Goal: Information Seeking & Learning: Learn about a topic

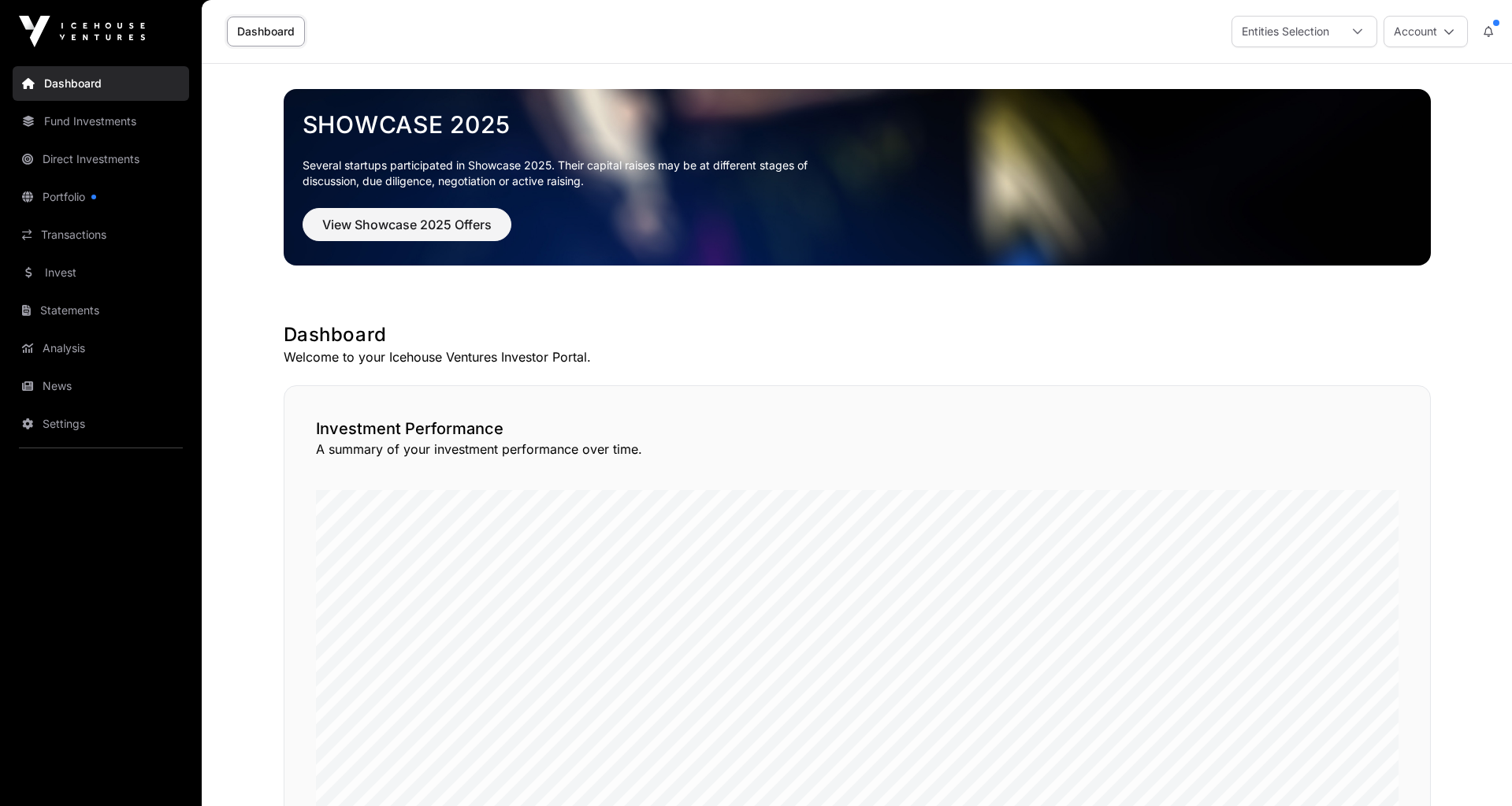
click at [82, 199] on link "Portfolio" at bounding box center [100, 197] width 176 height 35
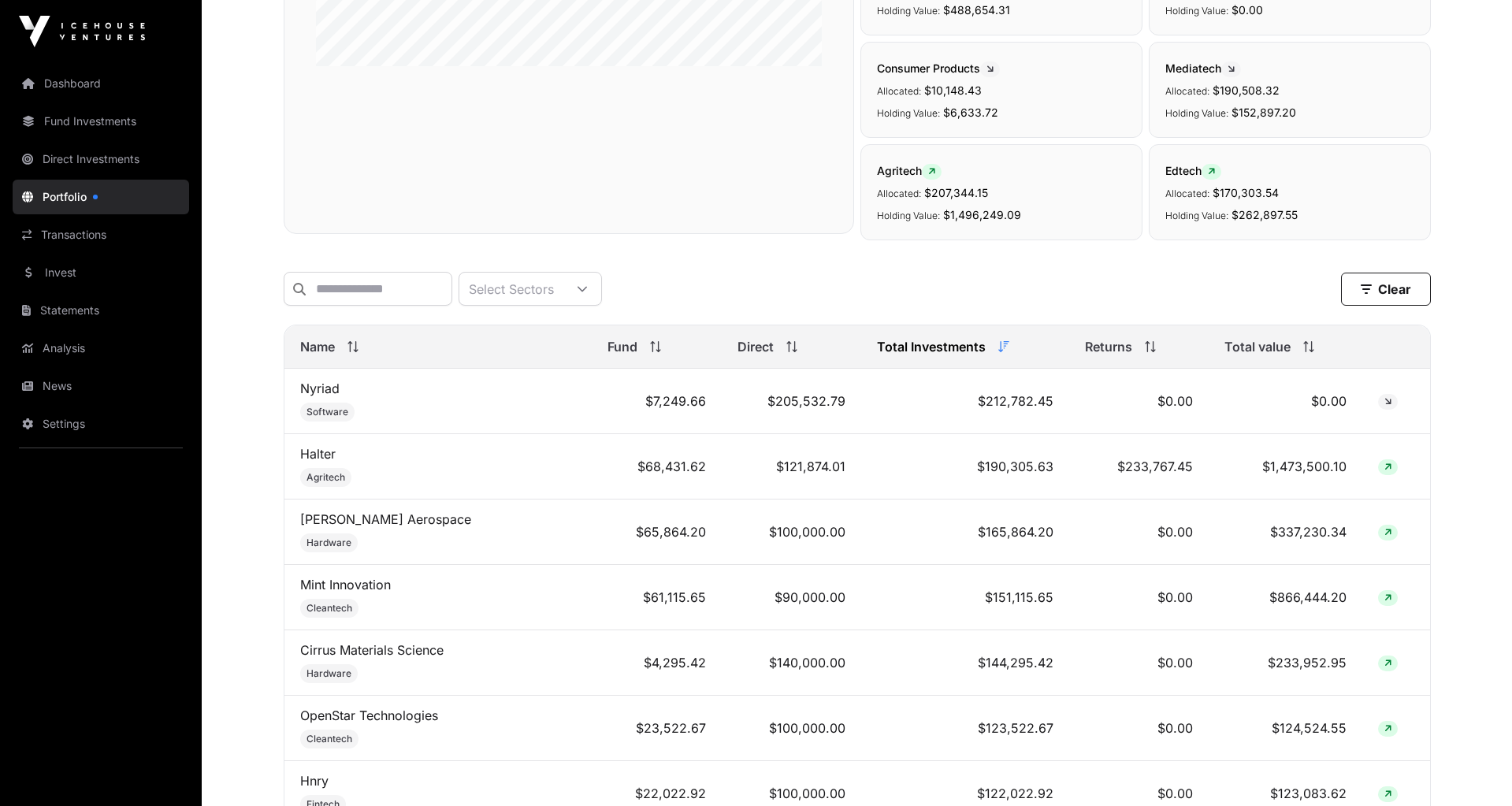
scroll to position [495, 0]
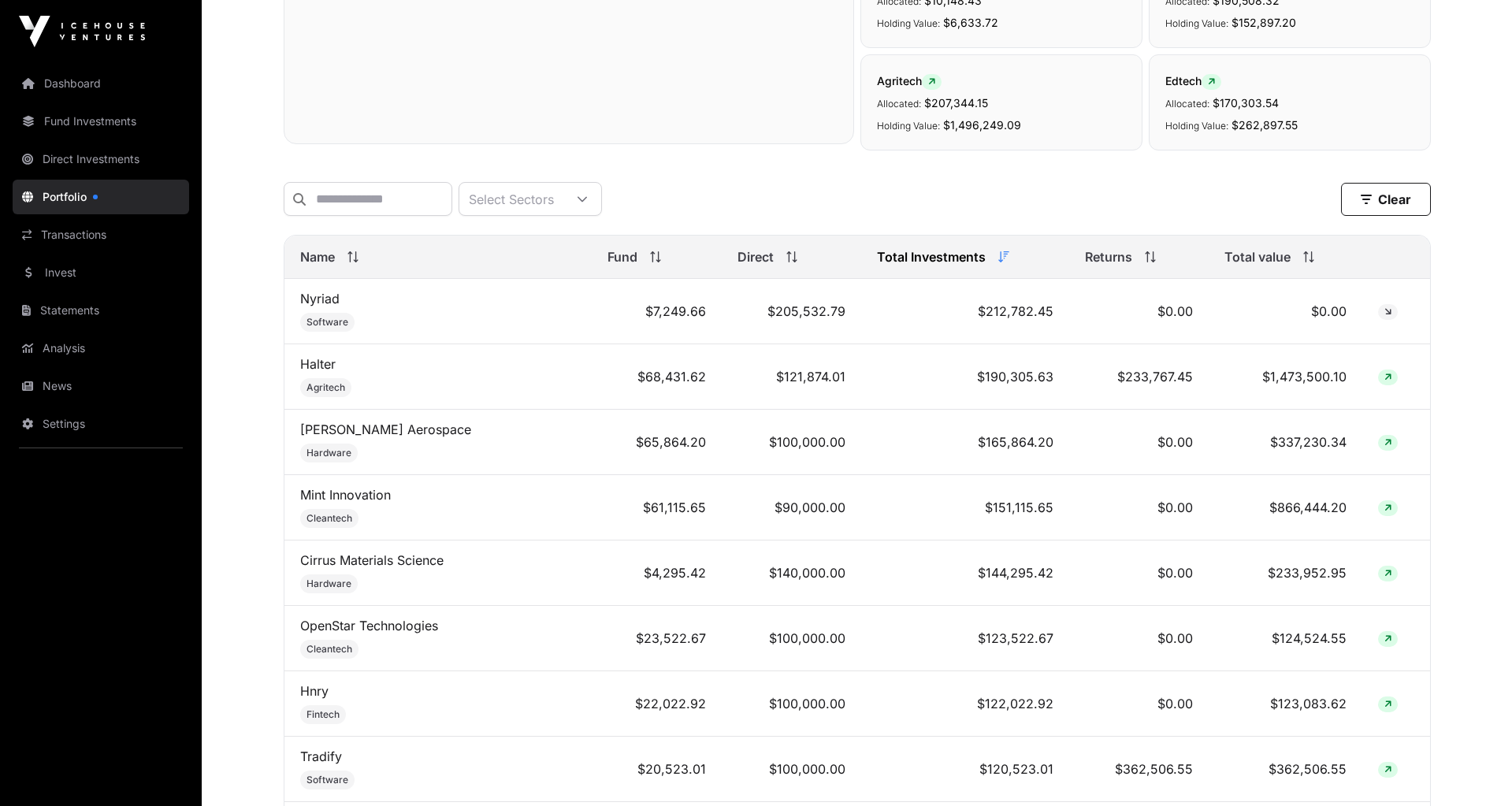
click at [321, 250] on span "Name" at bounding box center [317, 256] width 35 height 19
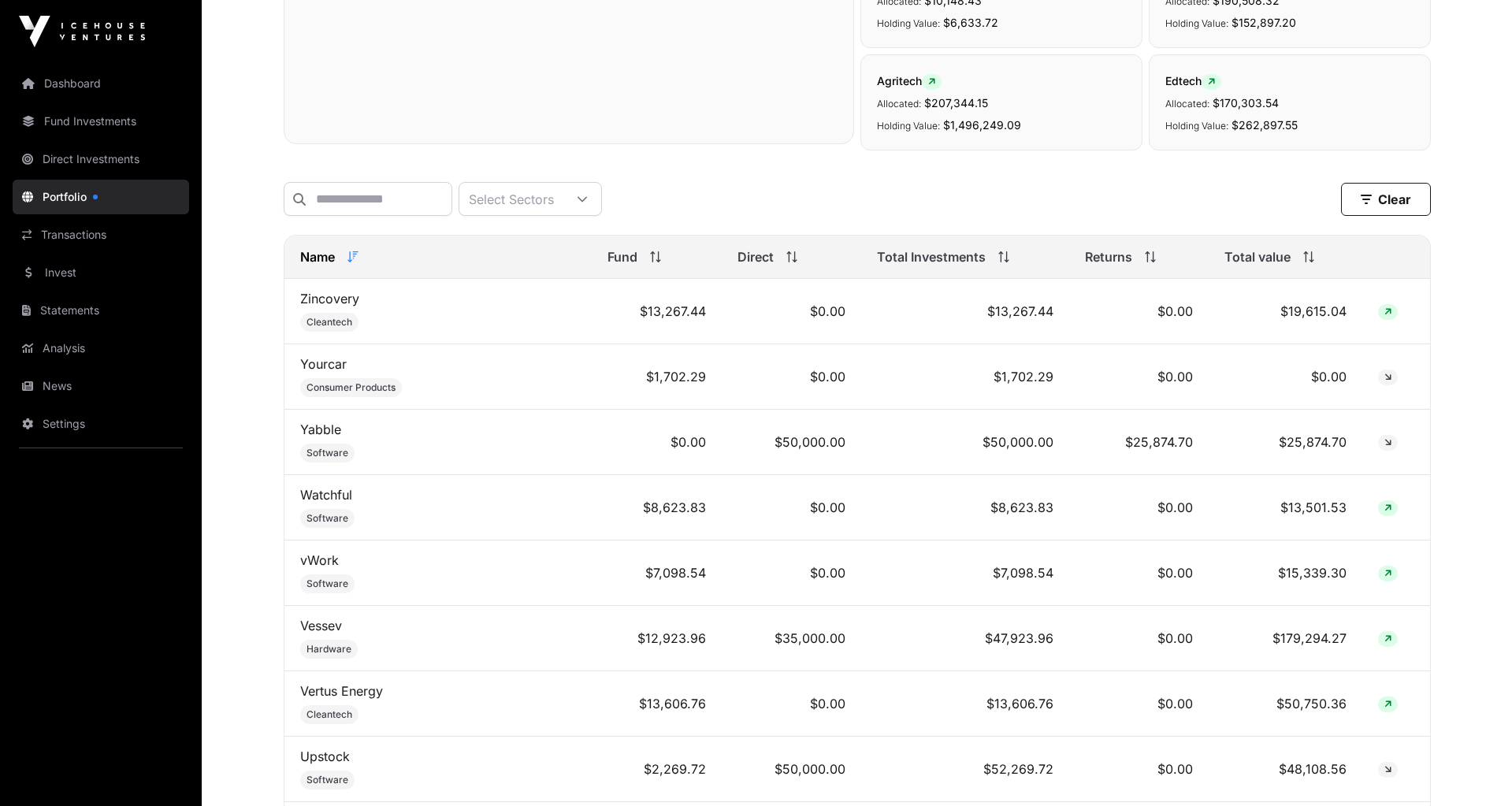
click at [321, 250] on span "Name" at bounding box center [317, 256] width 35 height 19
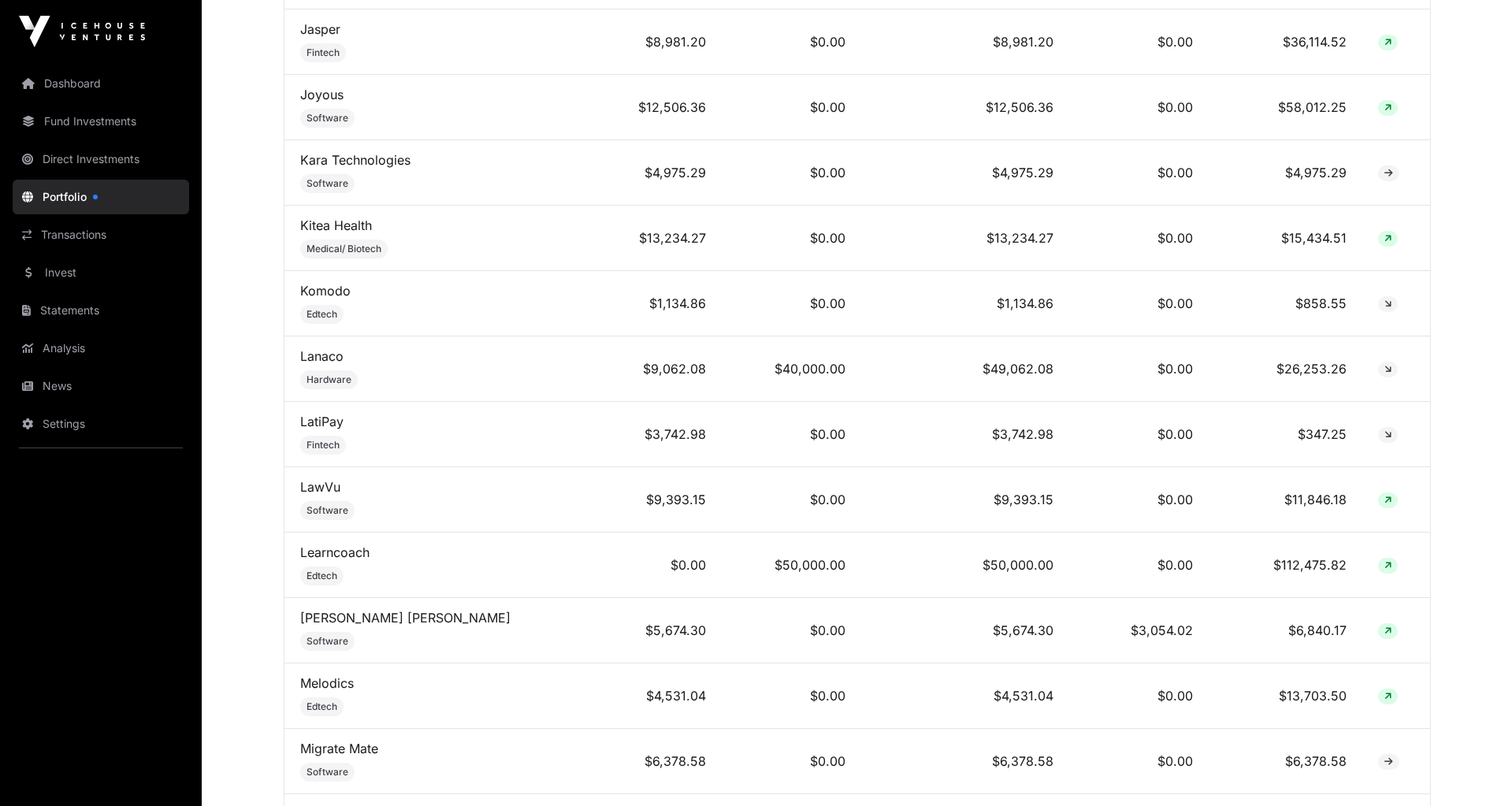
scroll to position [4256, 0]
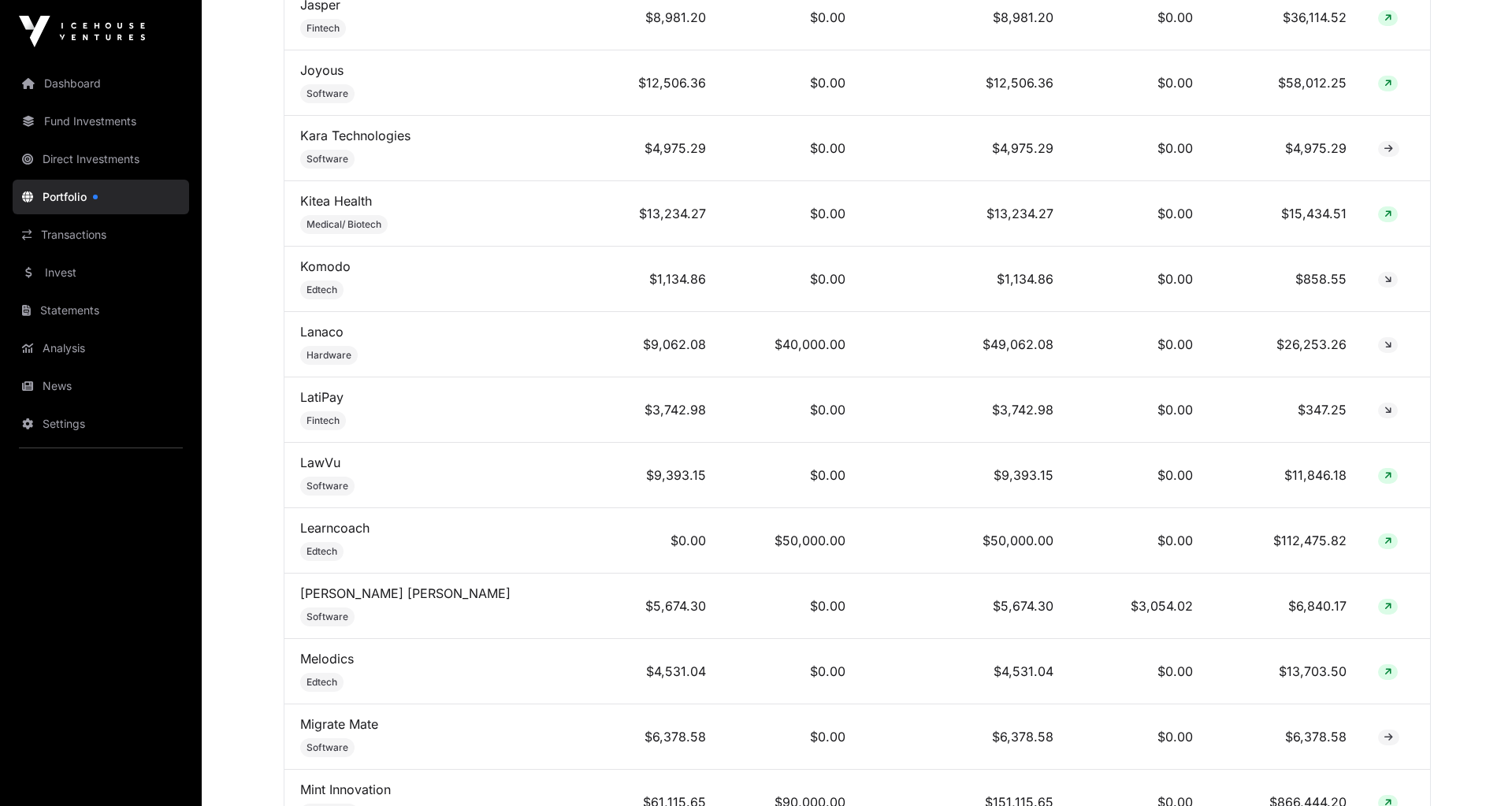
click at [319, 324] on link "Lanaco" at bounding box center [322, 332] width 43 height 16
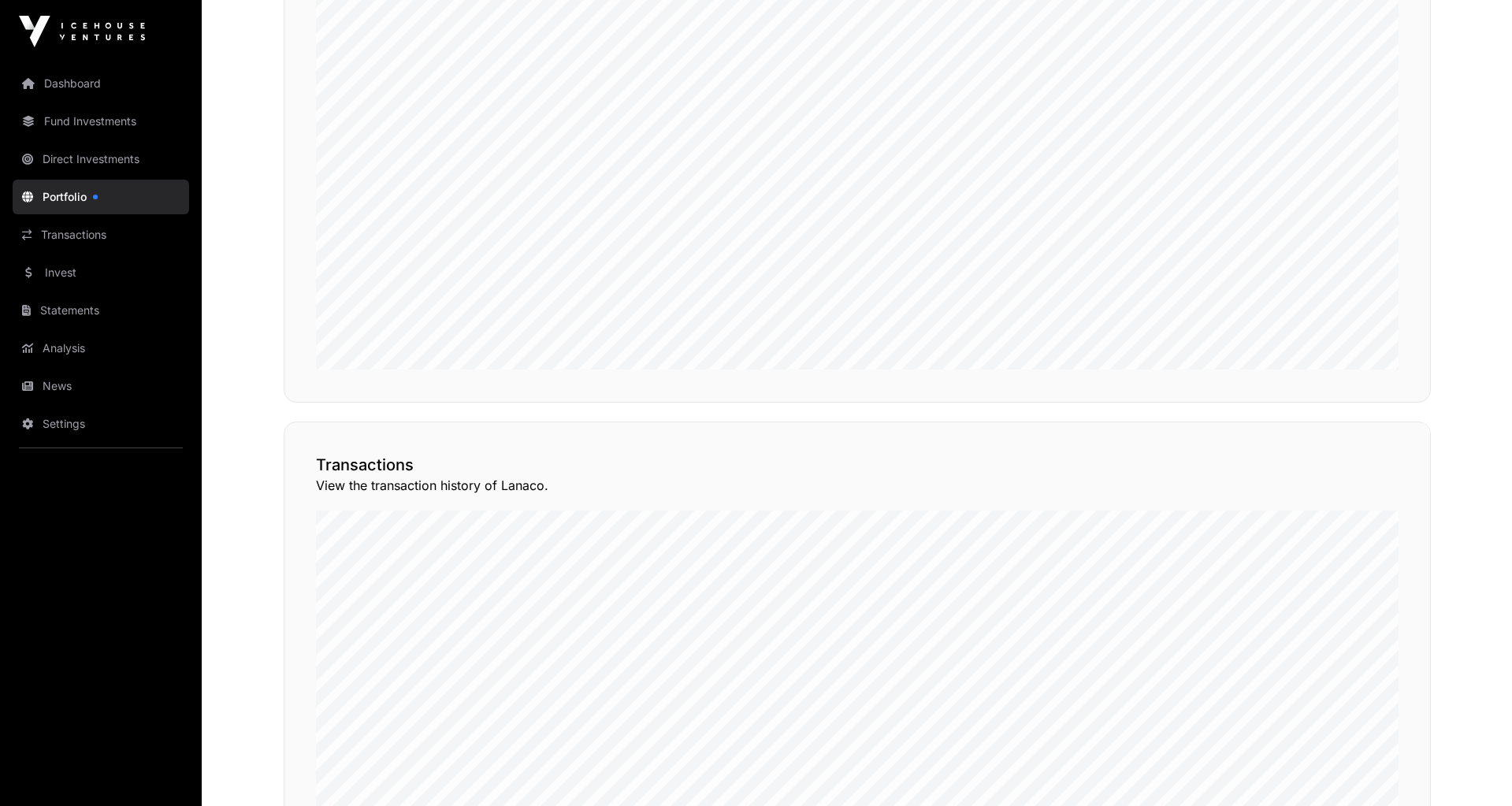
scroll to position [1015, 0]
click at [1379, 270] on button "View Transactions" at bounding box center [1359, 257] width 130 height 27
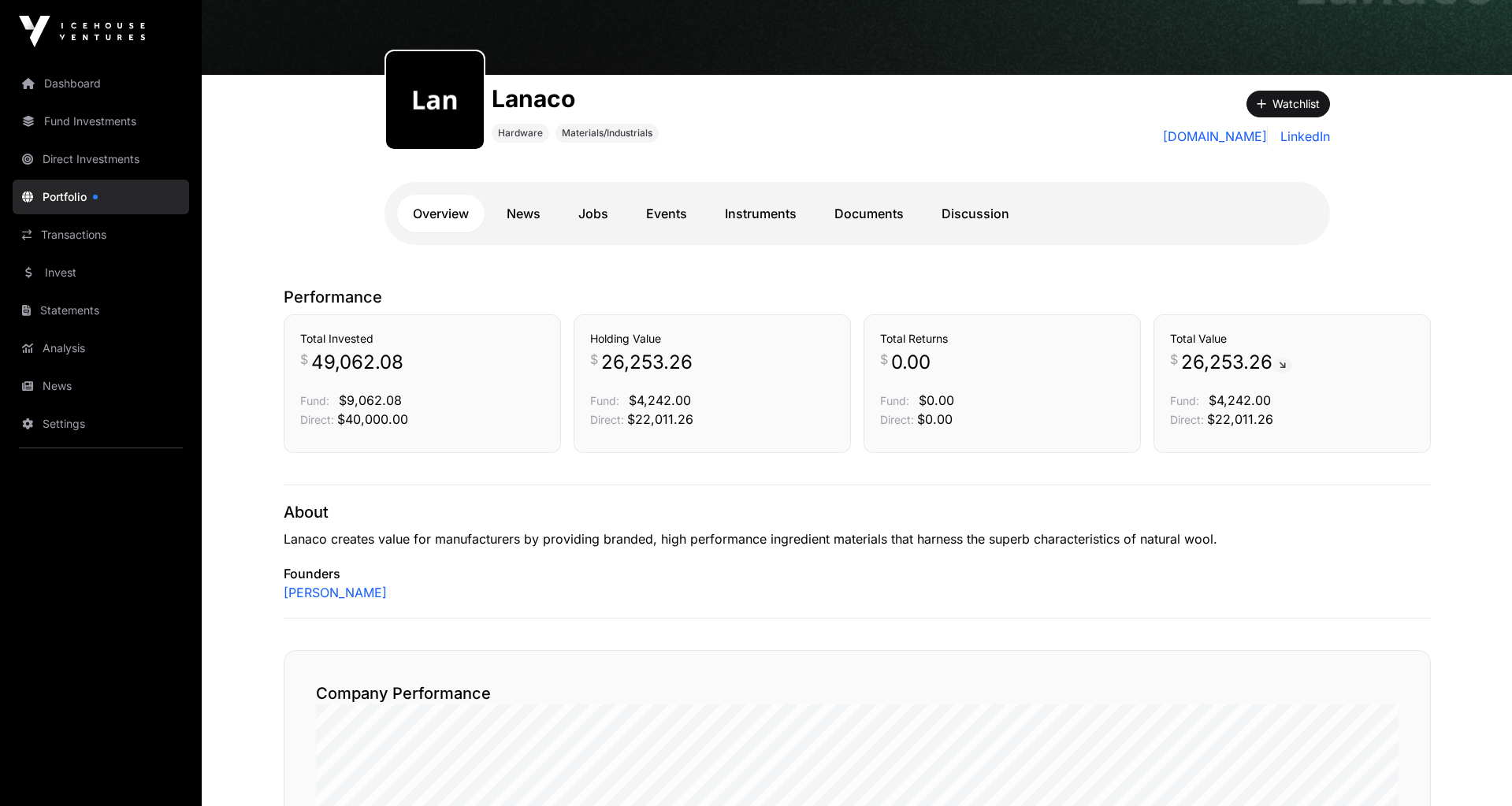
scroll to position [150, 0]
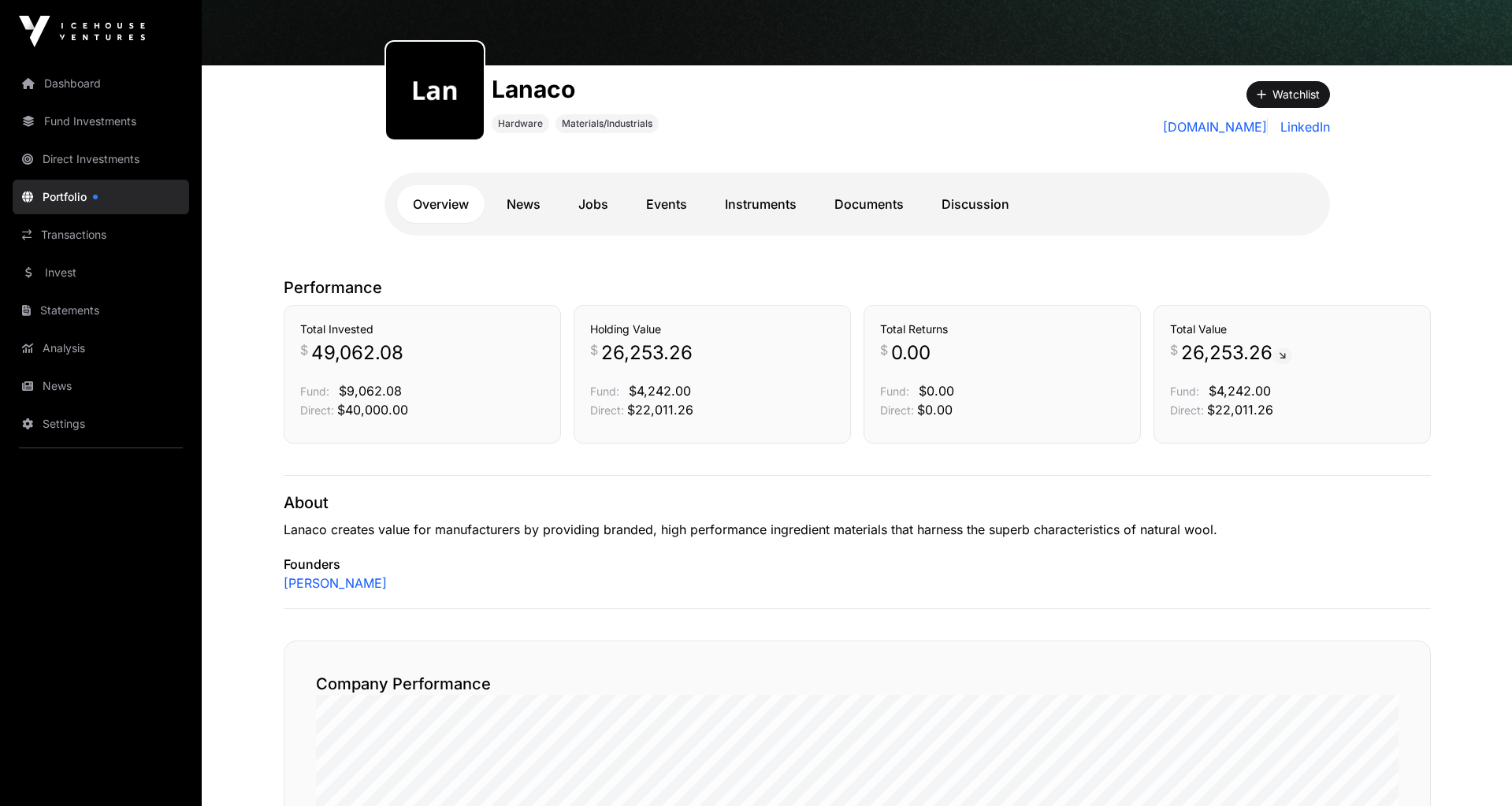
click at [861, 200] on link "Documents" at bounding box center [869, 204] width 101 height 38
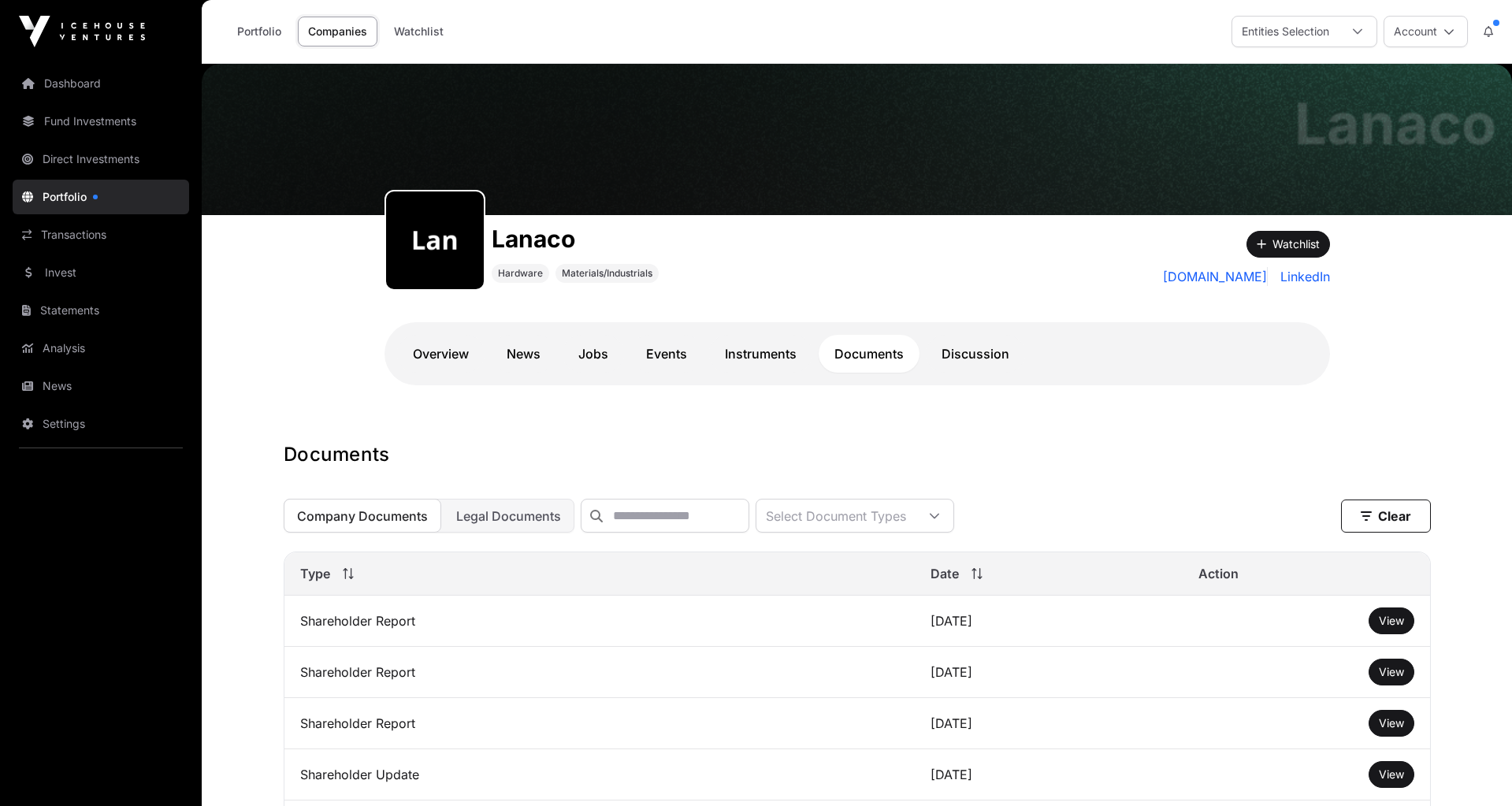
click at [448, 345] on link "Overview" at bounding box center [440, 354] width 88 height 38
